Goal: Task Accomplishment & Management: Use online tool/utility

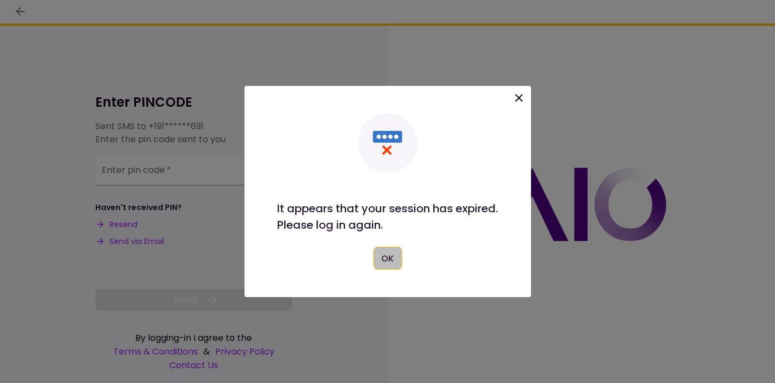
click at [383, 260] on button "OK" at bounding box center [387, 258] width 29 height 23
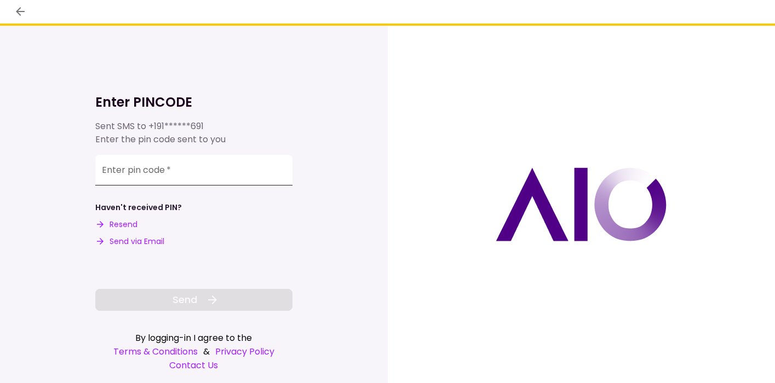
click at [185, 173] on input "Enter pin code   *" at bounding box center [193, 170] width 197 height 31
click at [134, 226] on button "Resend" at bounding box center [116, 225] width 42 height 12
click at [121, 179] on input "Enter pin code   *" at bounding box center [193, 168] width 197 height 31
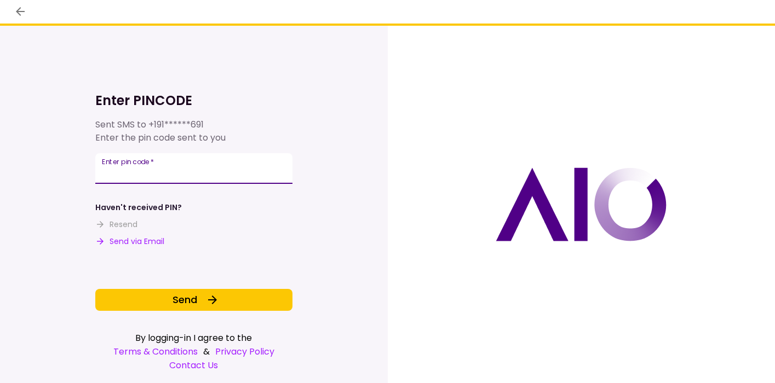
type input "******"
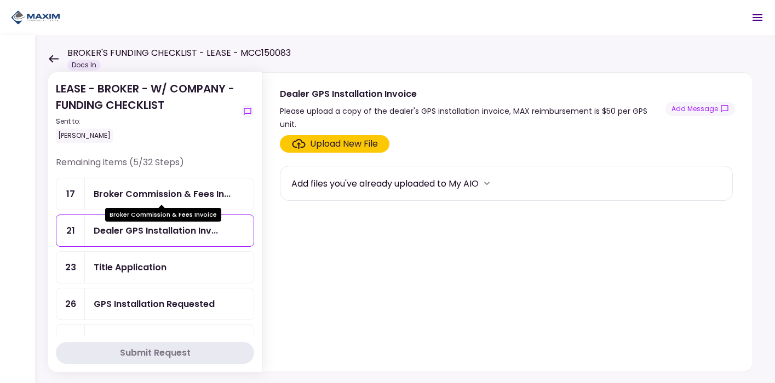
click at [180, 191] on div "Broker Commission & Fees In..." at bounding box center [162, 194] width 137 height 14
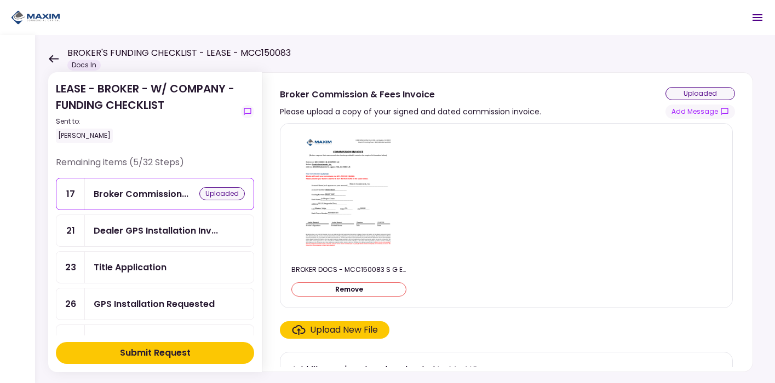
click at [353, 232] on img at bounding box center [348, 196] width 97 height 126
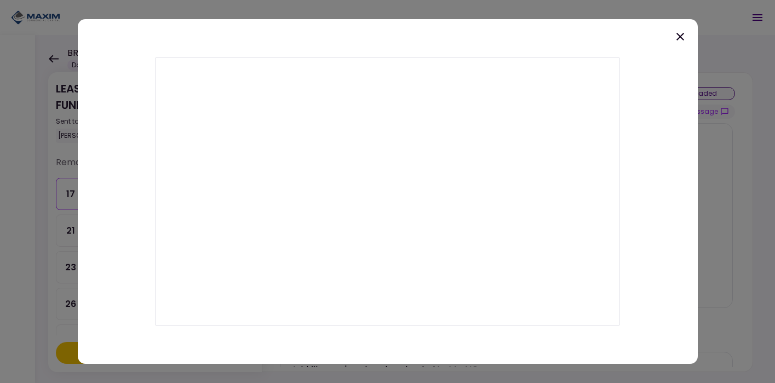
click at [661, 46] on div at bounding box center [388, 191] width 620 height 345
click at [678, 39] on icon at bounding box center [680, 36] width 13 height 13
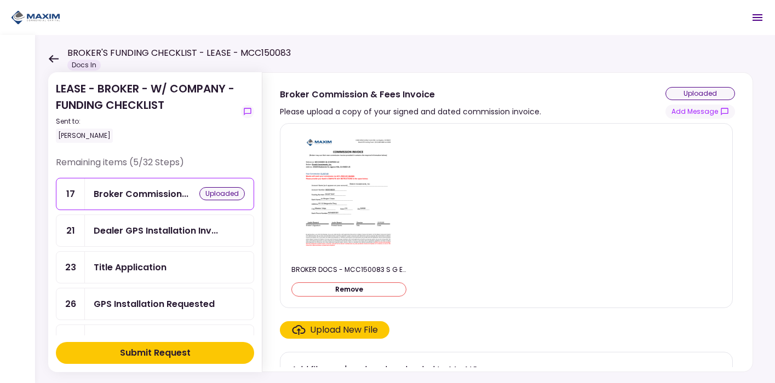
click at [171, 362] on button "Submit Request" at bounding box center [155, 353] width 198 height 22
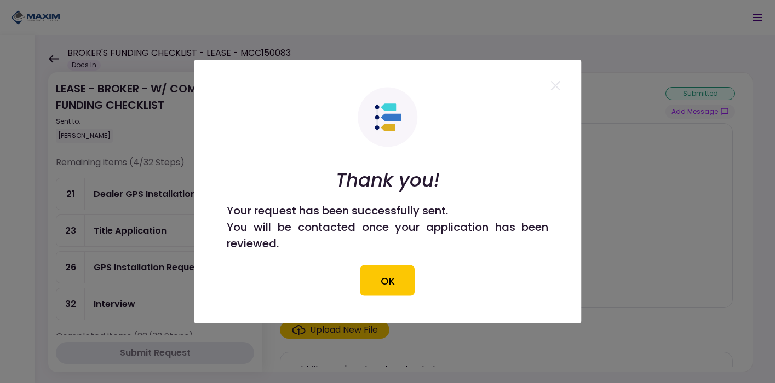
click at [393, 262] on div "Thank you! Your request has been successfully sent. You will be contacted once …" at bounding box center [388, 192] width 322 height 209
click at [393, 276] on button "OK" at bounding box center [387, 281] width 55 height 31
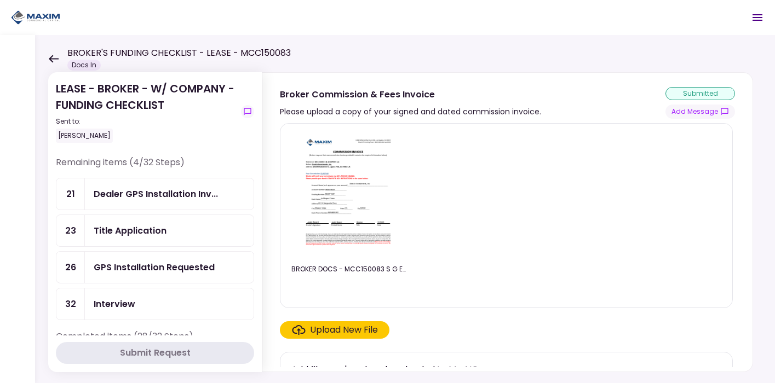
click at [131, 271] on div "GPS Installation Requested" at bounding box center [154, 268] width 121 height 14
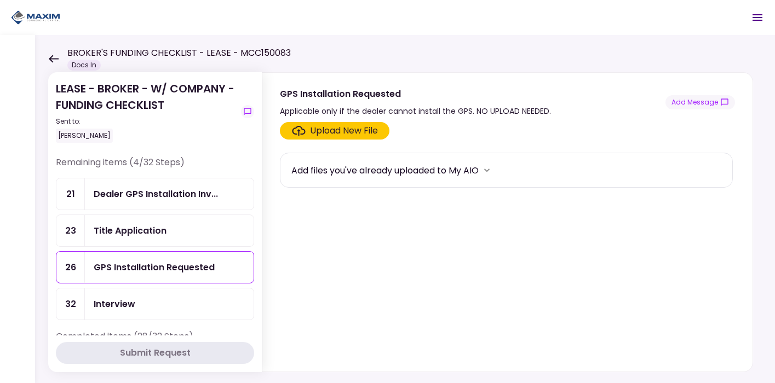
click at [134, 199] on div "Dealer GPS Installation Inv..." at bounding box center [156, 194] width 124 height 14
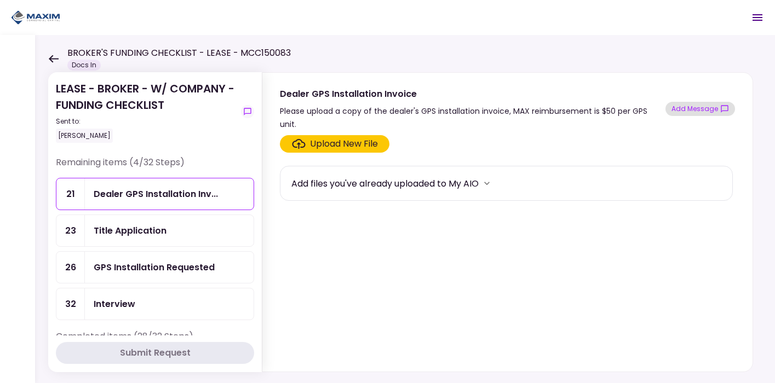
click at [717, 102] on button "Add Message" at bounding box center [700, 109] width 70 height 14
